Goal: Use online tool/utility: Utilize a website feature to perform a specific function

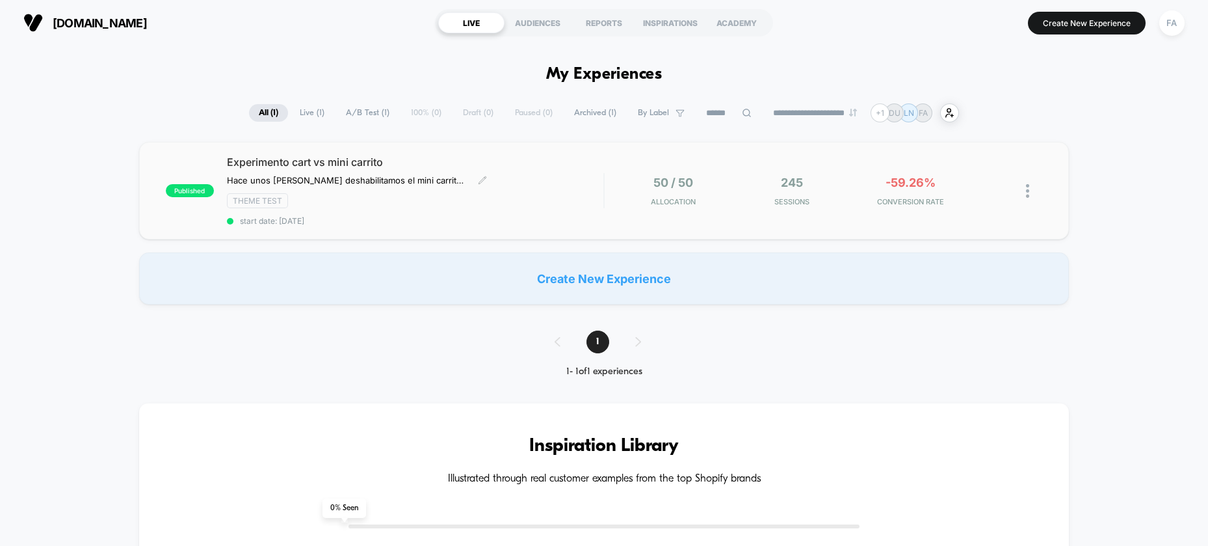
click at [451, 166] on span "Experimento cart vs mini carrito" at bounding box center [415, 161] width 377 height 13
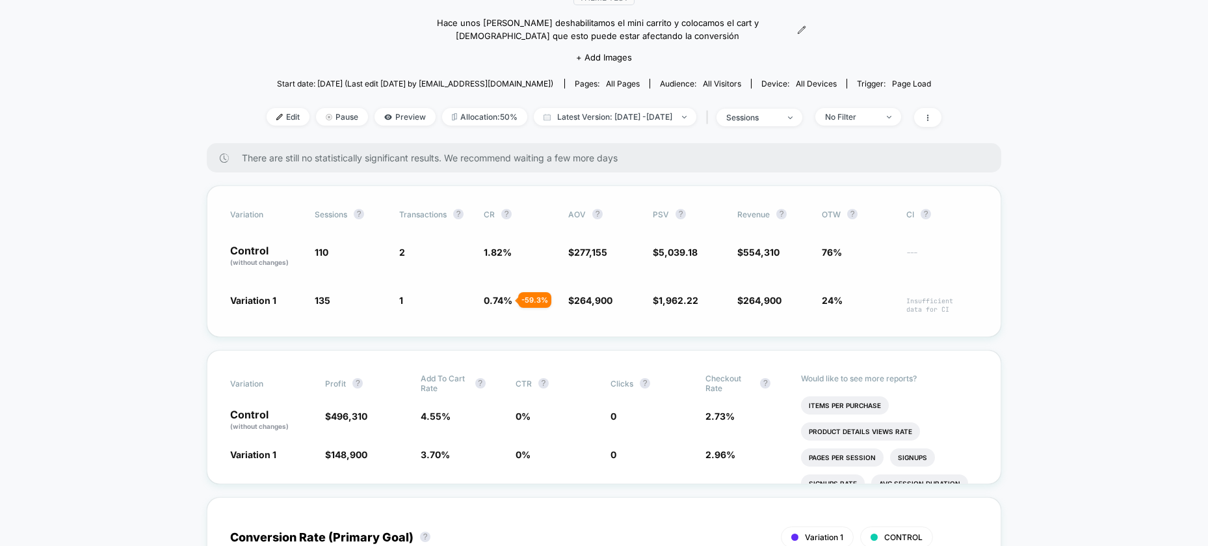
scroll to position [139, 0]
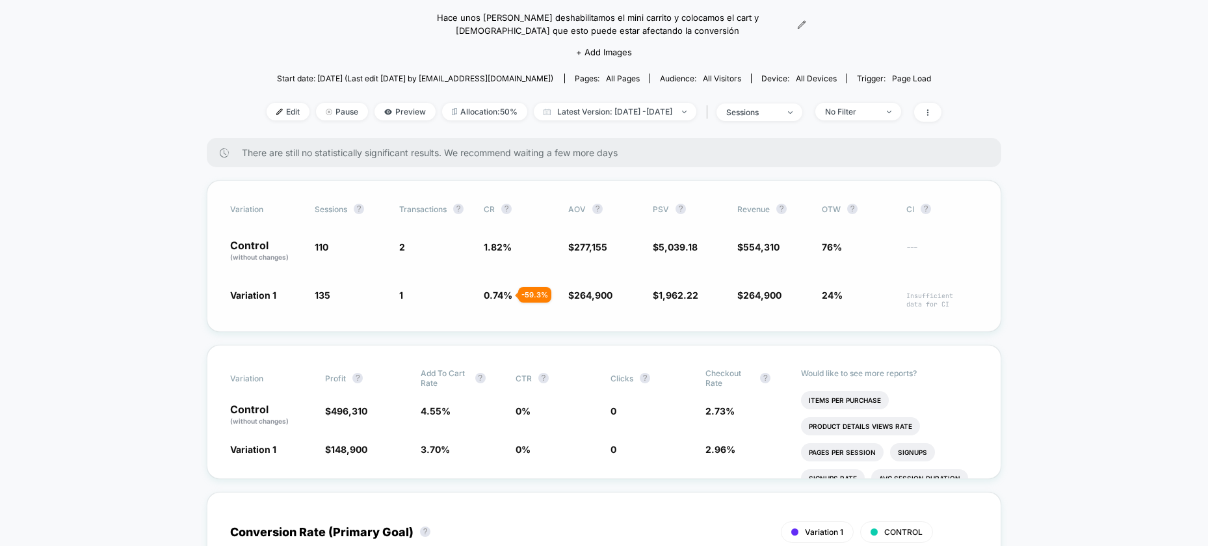
click at [265, 251] on p "Control (without changes)" at bounding box center [266, 251] width 72 height 22
click at [252, 247] on p "Control (without changes)" at bounding box center [266, 251] width 72 height 22
click at [390, 114] on span "Preview" at bounding box center [405, 112] width 61 height 18
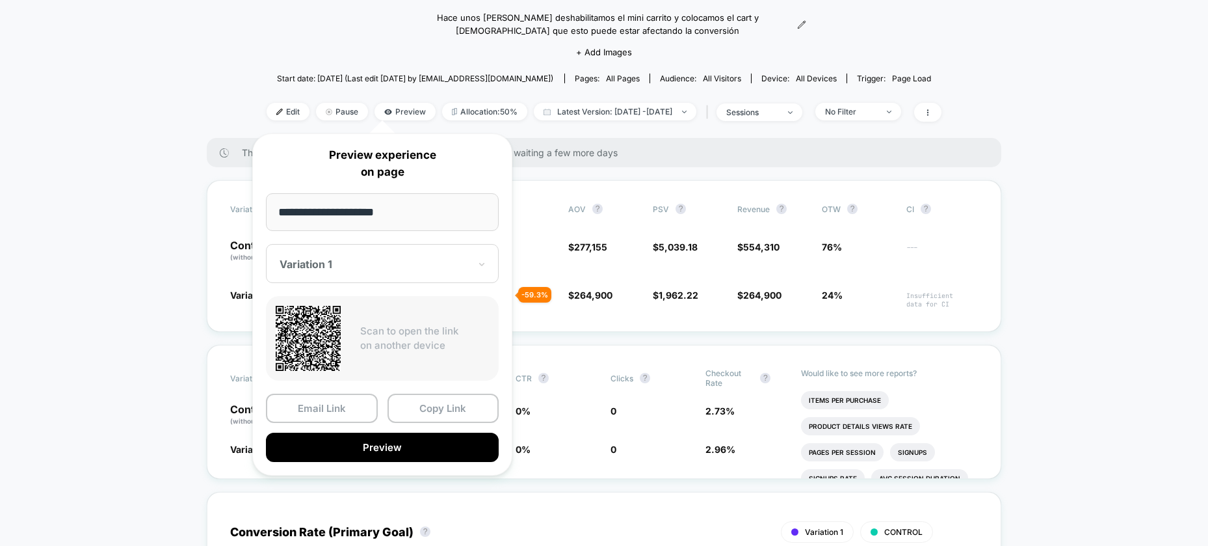
click at [433, 258] on div at bounding box center [375, 264] width 190 height 13
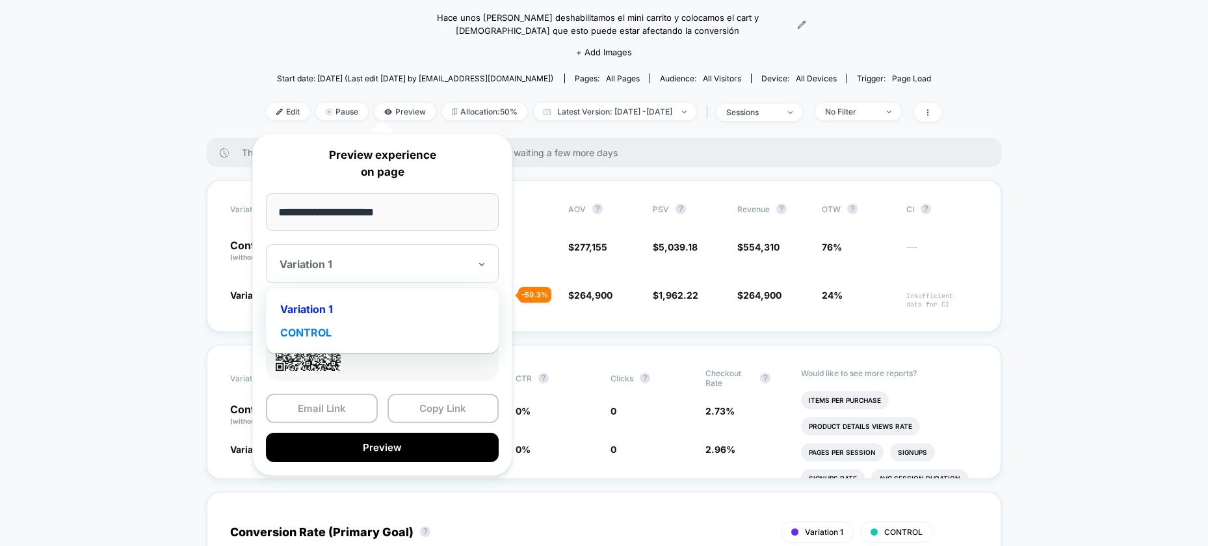
click at [404, 329] on div "CONTROL" at bounding box center [382, 332] width 220 height 23
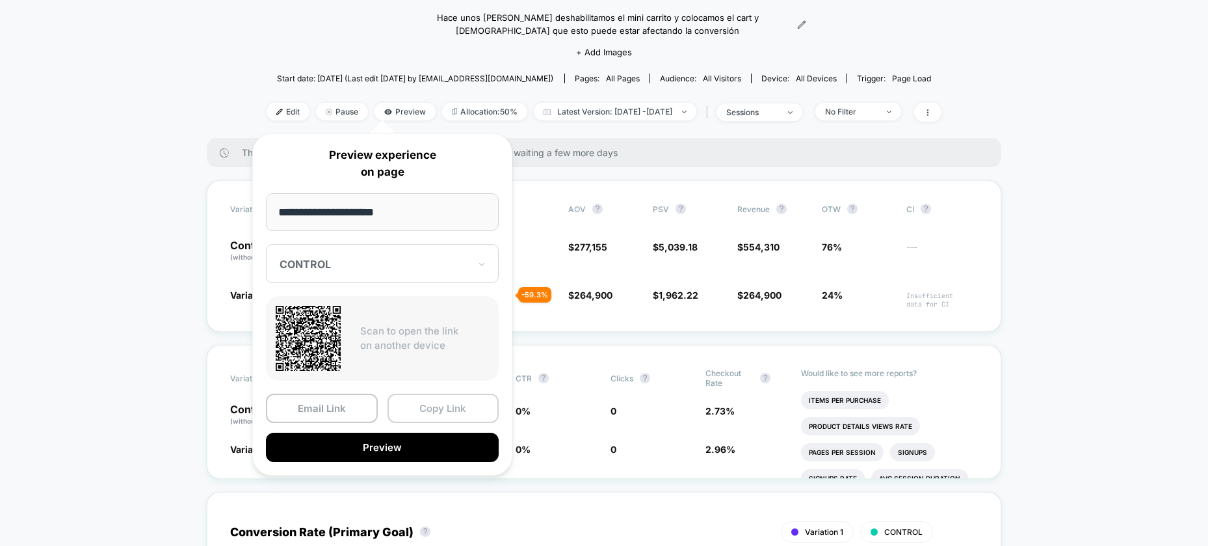
click at [410, 410] on button "Copy Link" at bounding box center [444, 407] width 112 height 29
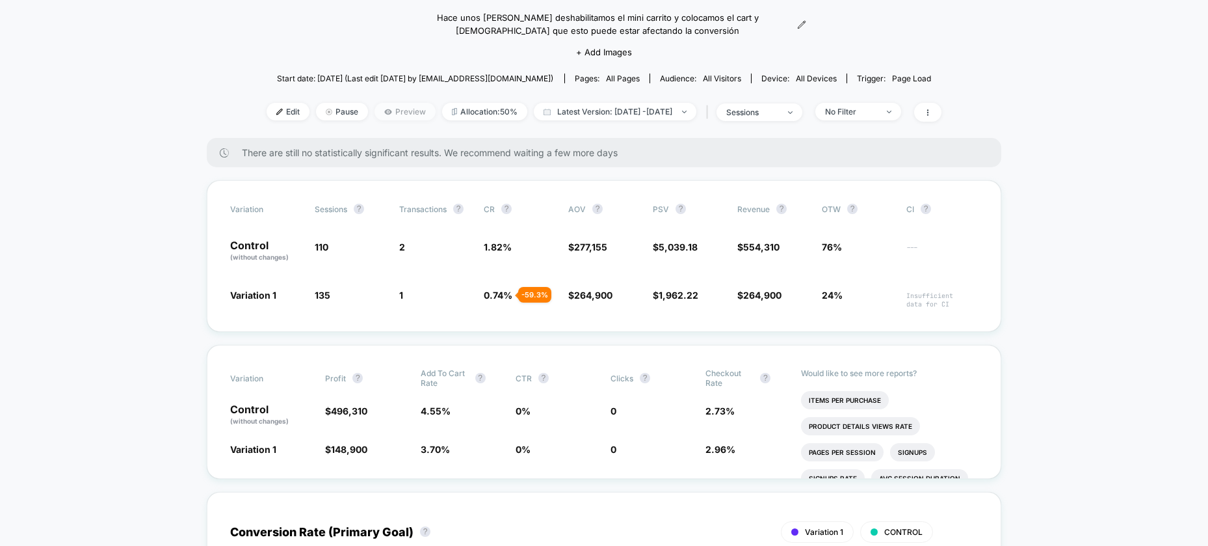
click at [395, 111] on span "Preview" at bounding box center [405, 112] width 61 height 18
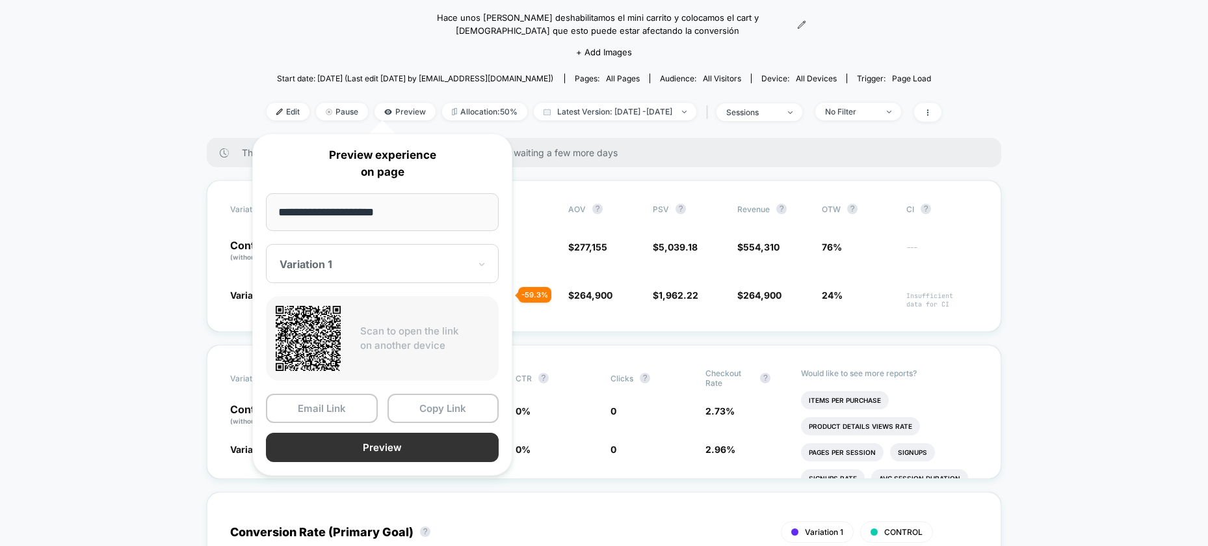
click at [385, 437] on button "Preview" at bounding box center [382, 446] width 233 height 29
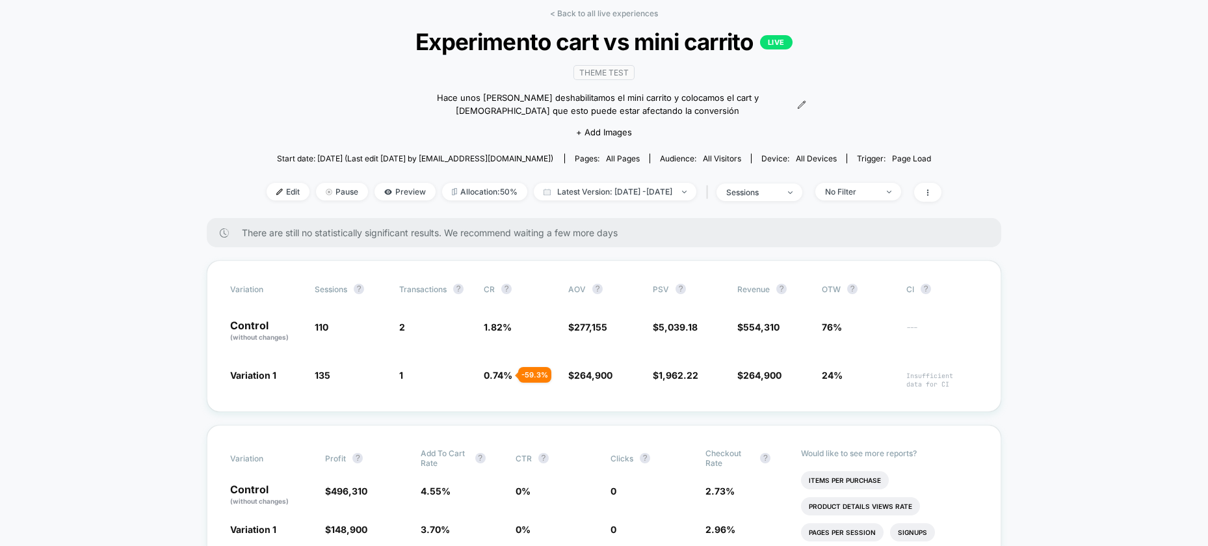
scroll to position [0, 0]
